Goal: Task Accomplishment & Management: Use online tool/utility

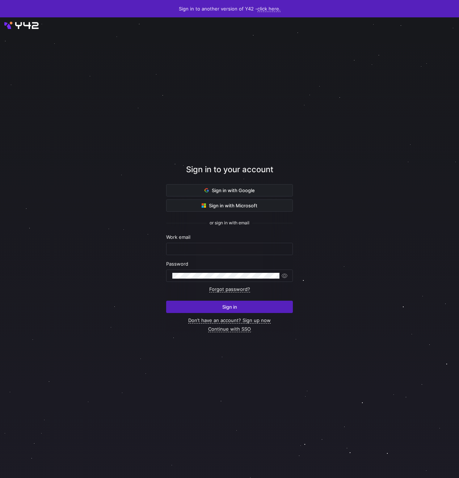
click at [326, 218] on div at bounding box center [229, 248] width 414 height 416
click at [287, 191] on span at bounding box center [229, 191] width 126 height 12
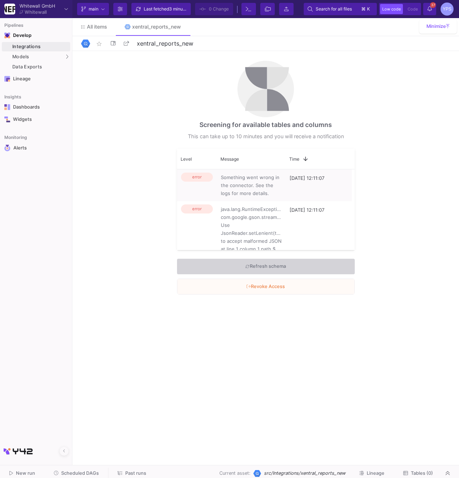
click at [212, 392] on div "Screening for available tables and columns This can take up to 10 minutes and y…" at bounding box center [265, 256] width 387 height 411
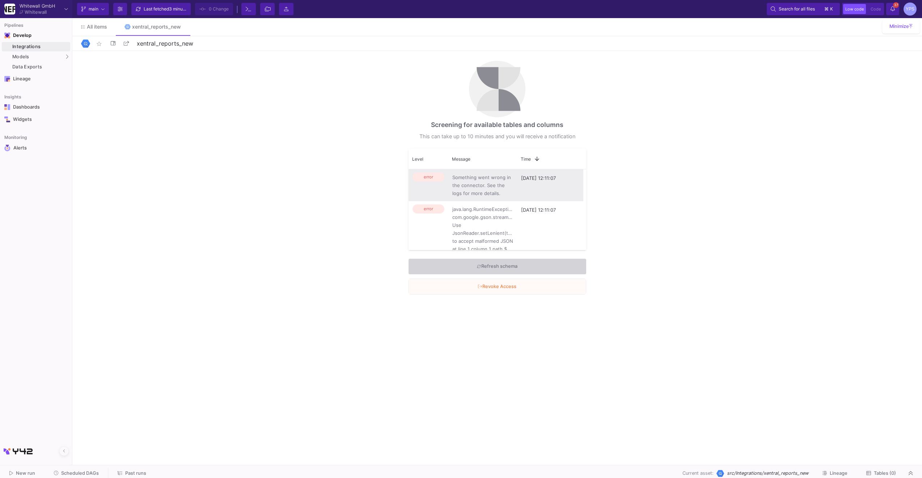
click at [459, 193] on span "Something went wrong in the connector. See the logs for more details." at bounding box center [482, 185] width 61 height 24
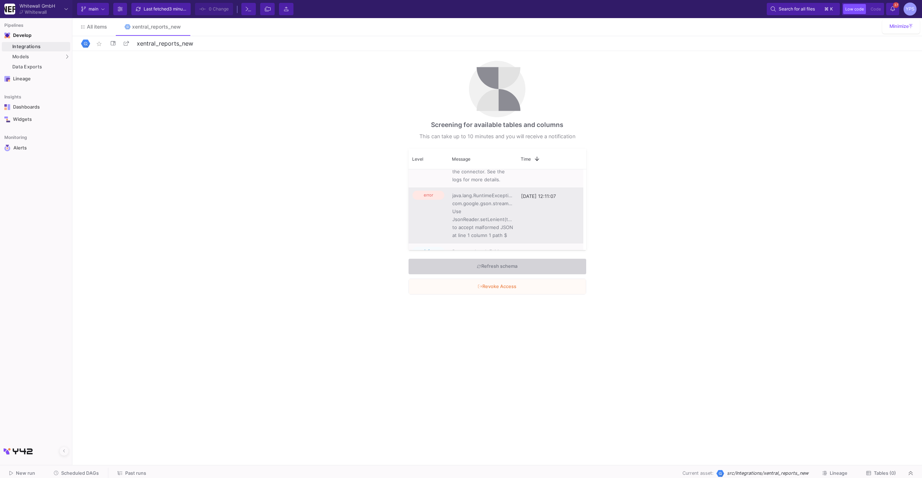
scroll to position [23, 0]
click at [459, 215] on span "java.lang.RuntimeException: com.google.gson.stream.MalformedJsonException: Use …" at bounding box center [482, 206] width 61 height 48
drag, startPoint x: 510, startPoint y: 224, endPoint x: 452, endPoint y: 191, distance: 66.8
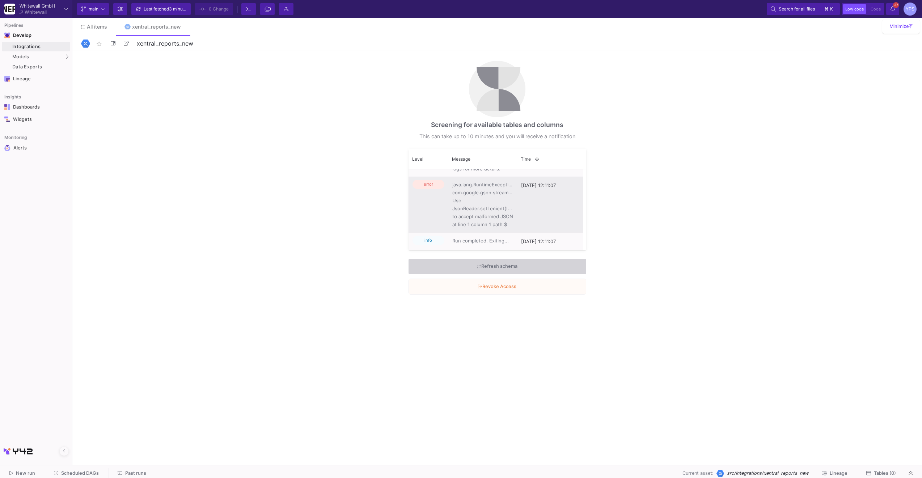
click at [453, 191] on span "java.lang.RuntimeException: com.google.gson.stream.MalformedJsonException: Use …" at bounding box center [482, 205] width 61 height 48
click at [459, 198] on span "java.lang.RuntimeException: com.google.gson.stream.MalformedJsonException: Use …" at bounding box center [482, 205] width 61 height 48
click at [459, 213] on span "java.lang.RuntimeException: com.google.gson.stream.MalformedJsonException: Use …" at bounding box center [482, 205] width 61 height 48
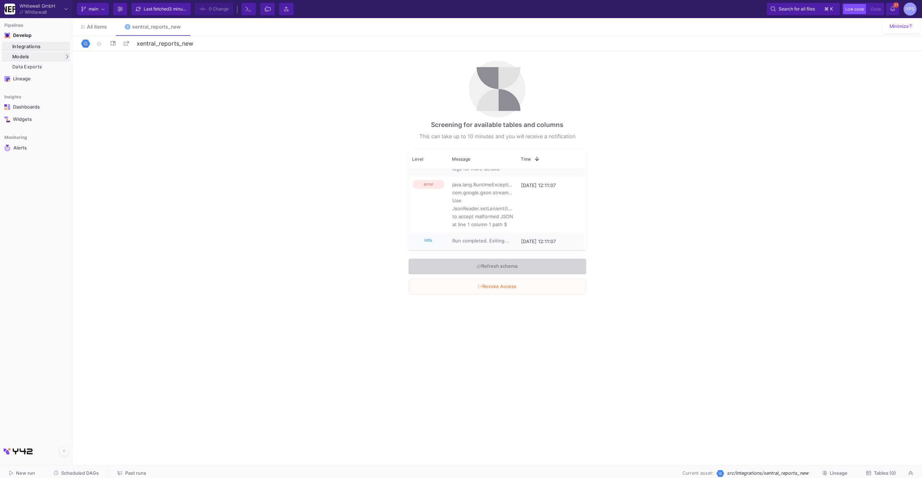
click at [60, 49] on div "Integrations" at bounding box center [40, 47] width 56 height 6
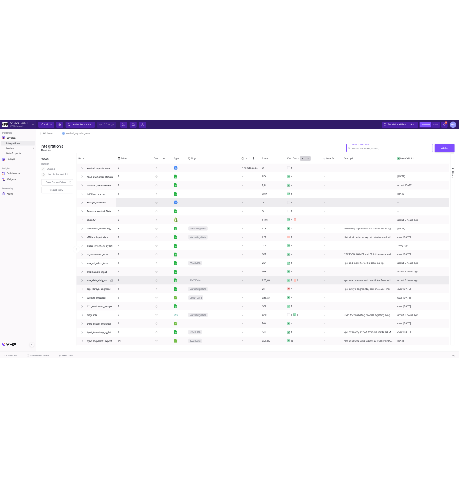
scroll to position [158, 0]
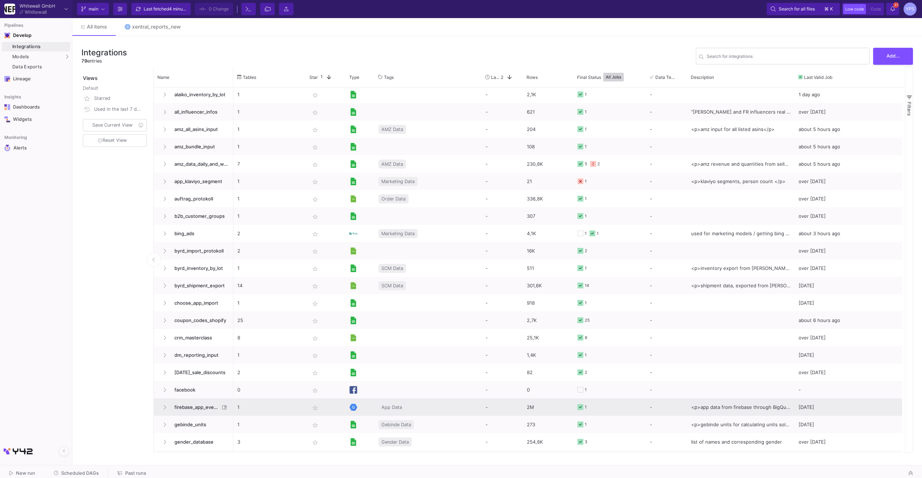
click at [298, 413] on p "1" at bounding box center [269, 407] width 64 height 17
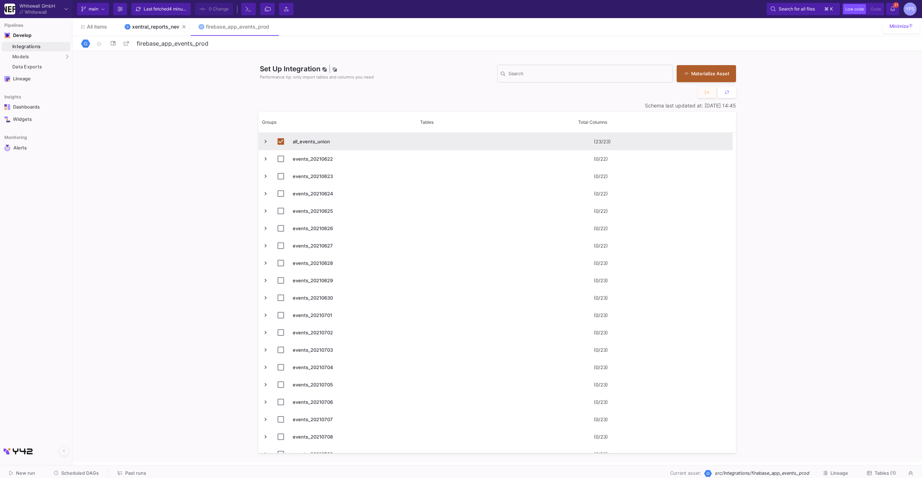
click at [155, 26] on div "xentral_reports_new" at bounding box center [156, 27] width 49 height 6
type input "xentral_reports_new"
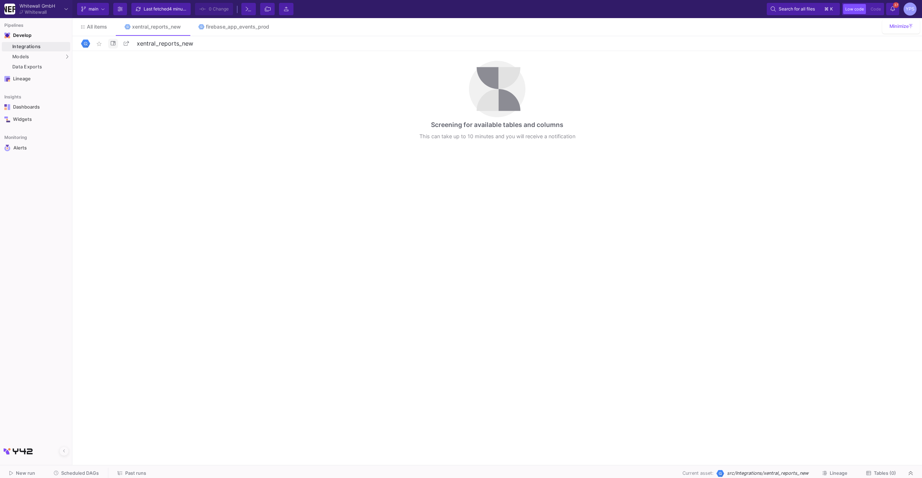
click at [115, 46] on button at bounding box center [113, 44] width 10 height 10
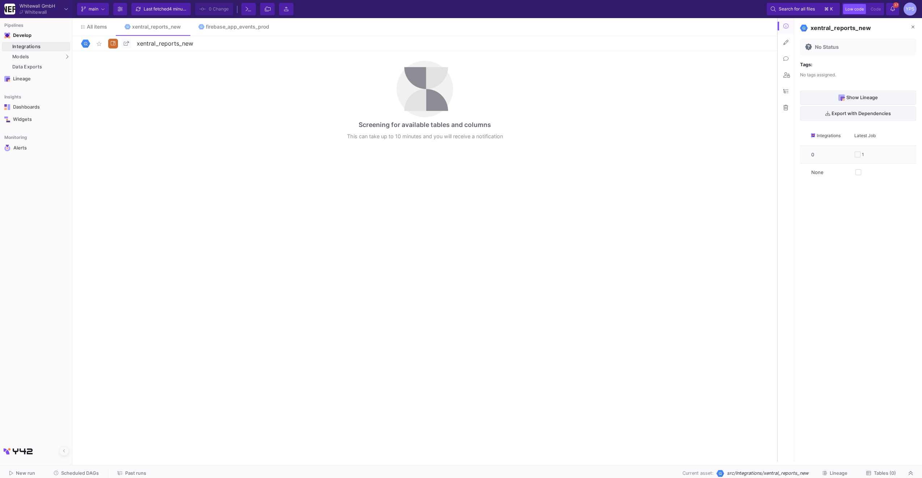
click at [459, 47] on button at bounding box center [786, 42] width 16 height 16
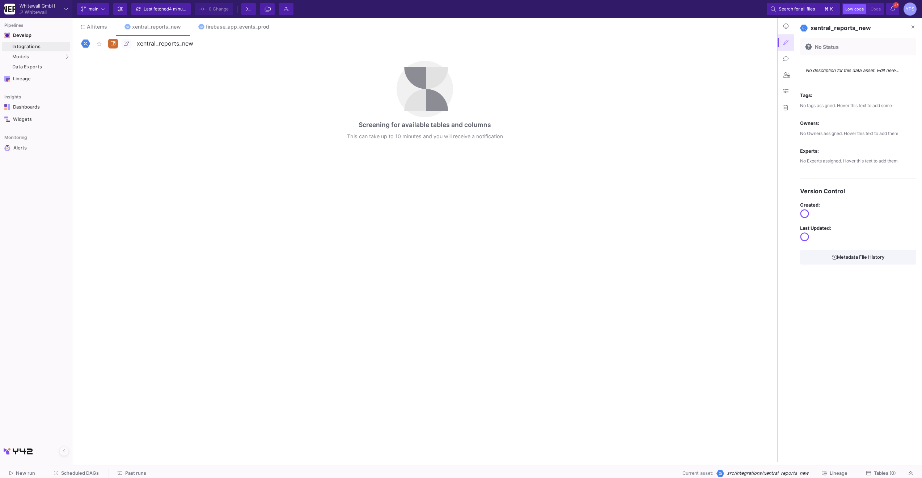
click at [459, 59] on button at bounding box center [786, 59] width 16 height 16
click at [459, 69] on button at bounding box center [786, 75] width 16 height 16
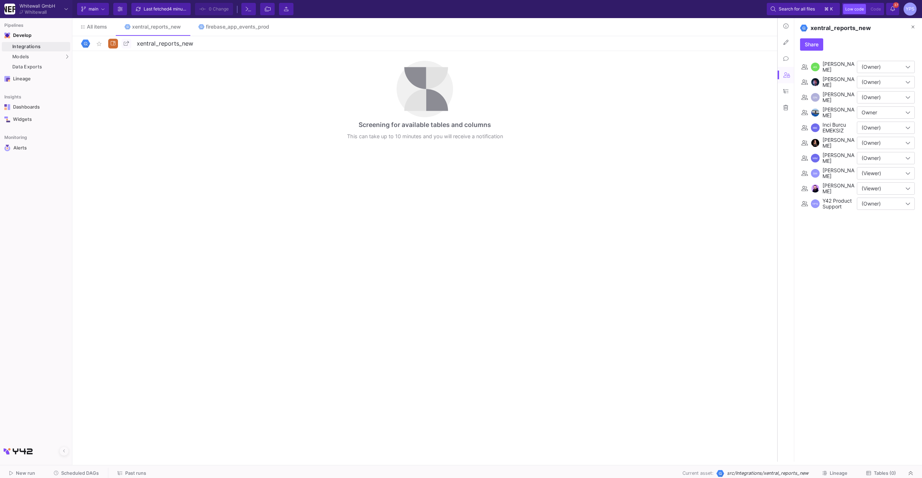
click at [459, 88] on fa-icon at bounding box center [786, 91] width 5 height 6
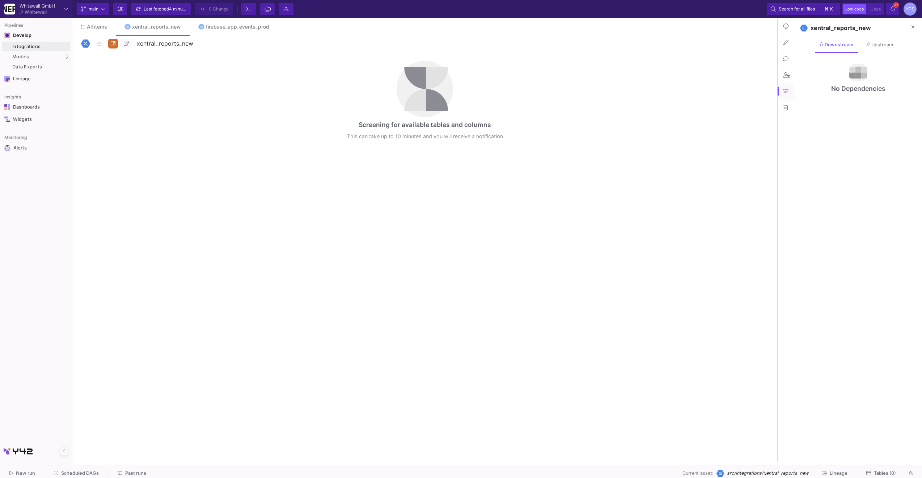
click at [459, 115] on button at bounding box center [786, 108] width 16 height 16
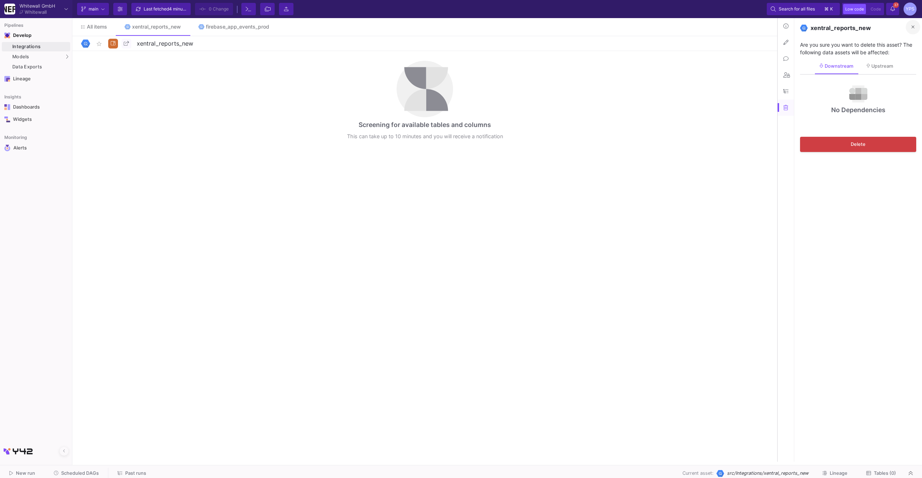
click at [459, 25] on icon at bounding box center [913, 27] width 3 height 5
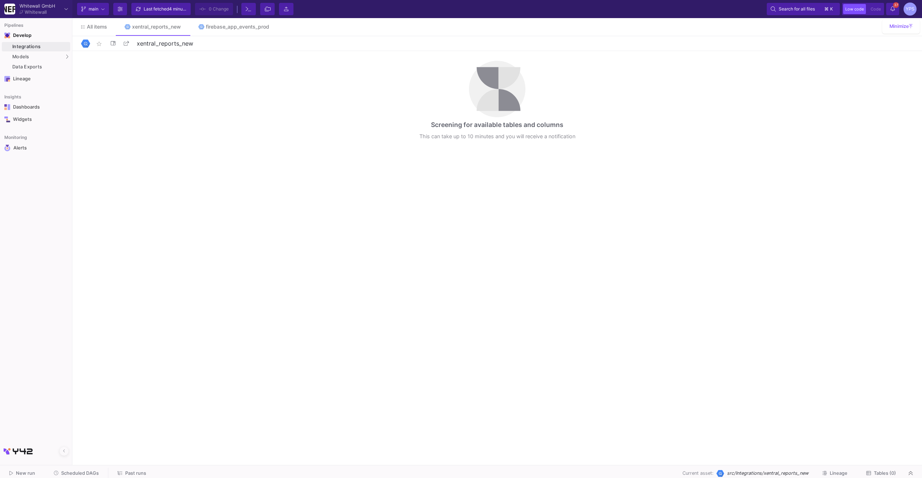
click at [340, 53] on div "Screening for available tables and columns This can take up to 10 minutes and y…" at bounding box center [497, 256] width 850 height 411
click at [459, 475] on icon at bounding box center [911, 473] width 4 height 5
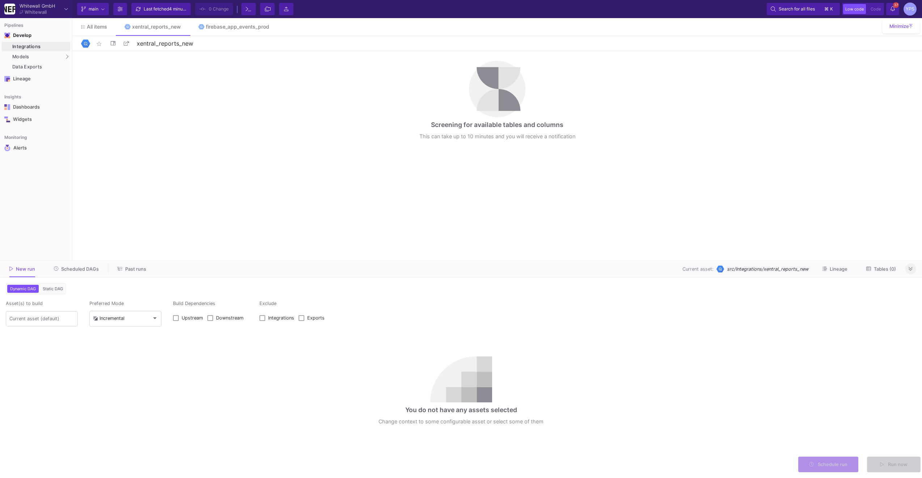
click at [350, 171] on div "Screening for available tables and columns This can take up to 10 minutes and y…" at bounding box center [497, 256] width 850 height 411
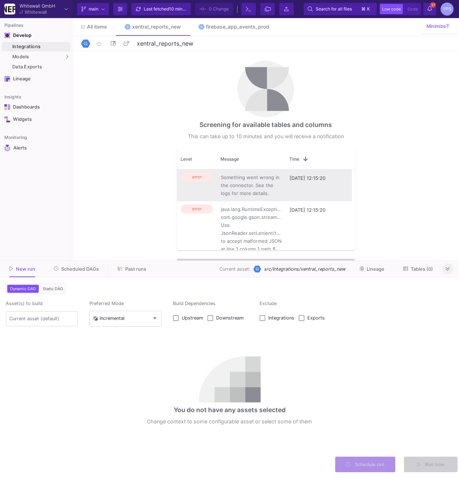
click at [249, 194] on span "Something went wrong in the connector. See the logs for more details." at bounding box center [251, 185] width 61 height 24
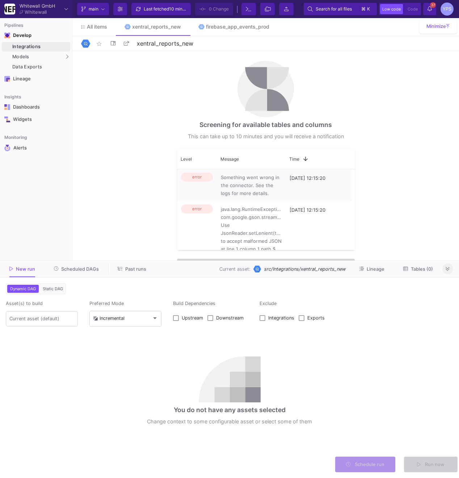
click at [450, 270] on icon at bounding box center [448, 269] width 4 height 5
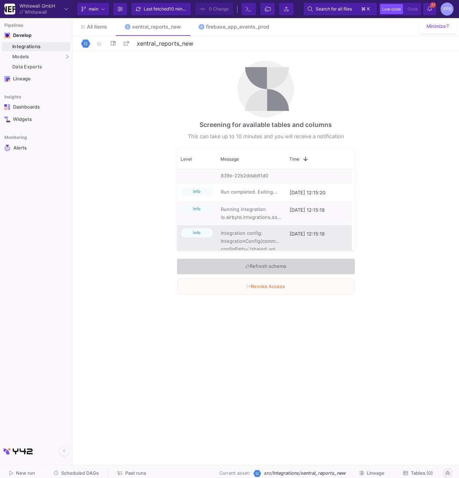
scroll to position [159, 0]
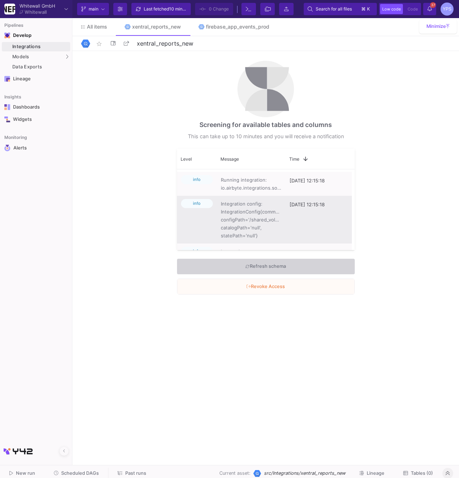
click at [273, 221] on span "Integration config: IntegrationConfig{command=DISCOVER, configPath='/shared_vol…" at bounding box center [251, 220] width 61 height 40
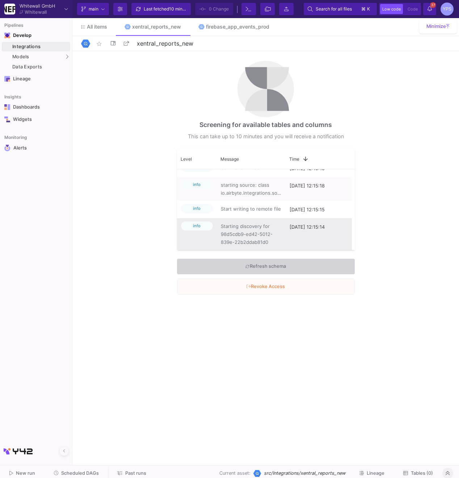
click at [310, 236] on div "[DATE] 12:15:14" at bounding box center [320, 234] width 68 height 32
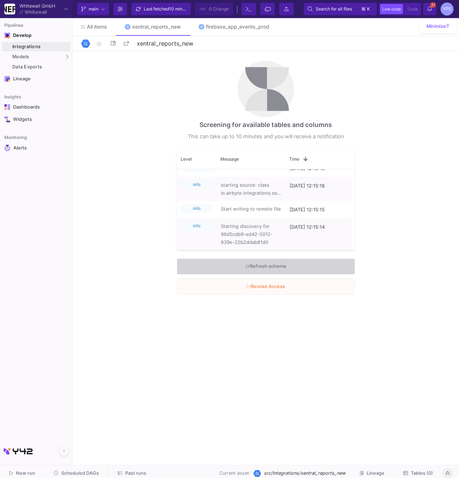
click at [370, 212] on div "Screening for available tables and columns This can take up to 10 minutes and y…" at bounding box center [265, 256] width 387 height 411
click at [321, 215] on span "Copy with Headers" at bounding box center [301, 213] width 59 height 14
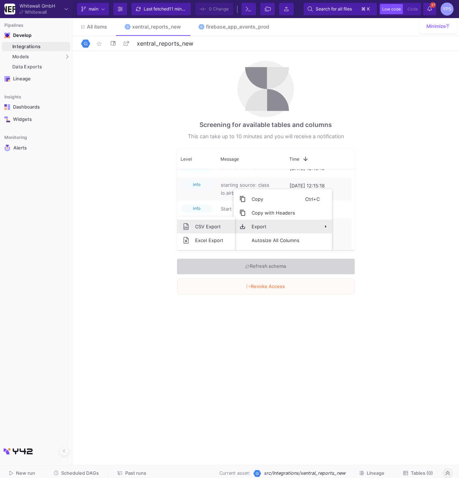
click at [216, 228] on span "CSV Export" at bounding box center [209, 227] width 40 height 14
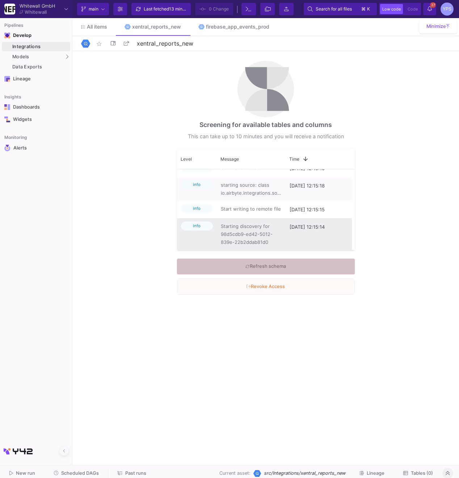
scroll to position [0, 0]
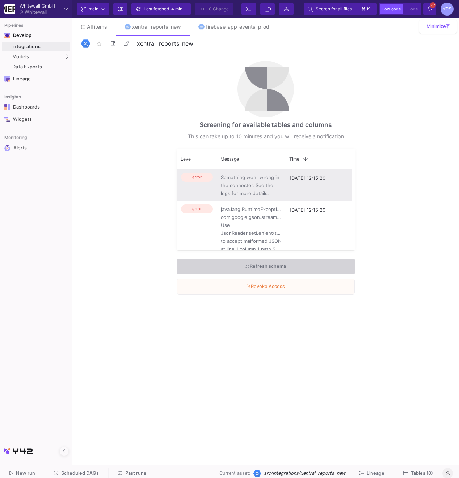
drag, startPoint x: 273, startPoint y: 192, endPoint x: 226, endPoint y: 179, distance: 48.2
click at [226, 179] on span "Something went wrong in the connector. See the logs for more details." at bounding box center [251, 185] width 61 height 24
drag, startPoint x: 219, startPoint y: 177, endPoint x: 262, endPoint y: 190, distance: 44.4
click at [263, 190] on span "Something went wrong in the connector. See the logs for more details." at bounding box center [251, 185] width 61 height 24
click at [261, 190] on span "Something went wrong in the connector. See the logs for more details." at bounding box center [251, 185] width 61 height 24
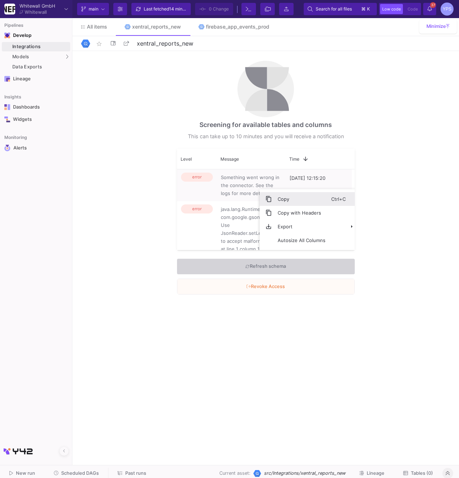
click at [288, 203] on span "Copy" at bounding box center [301, 199] width 59 height 14
